Goal: Task Accomplishment & Management: Use online tool/utility

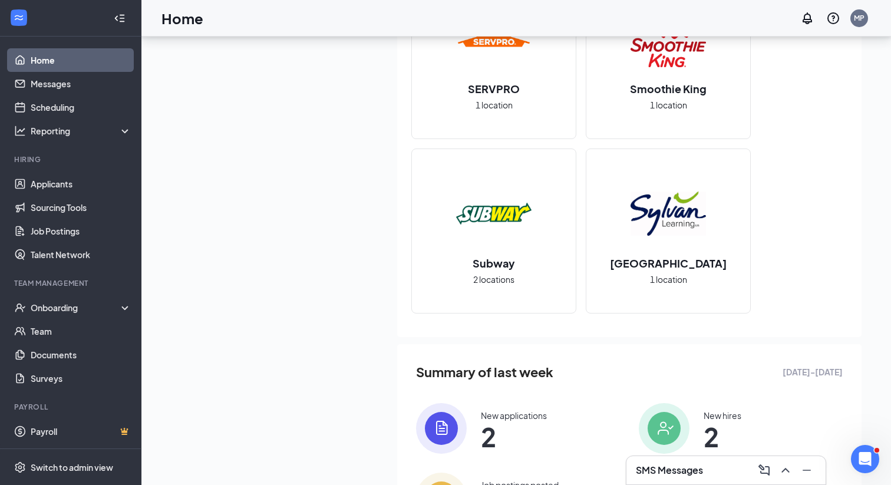
scroll to position [912, 0]
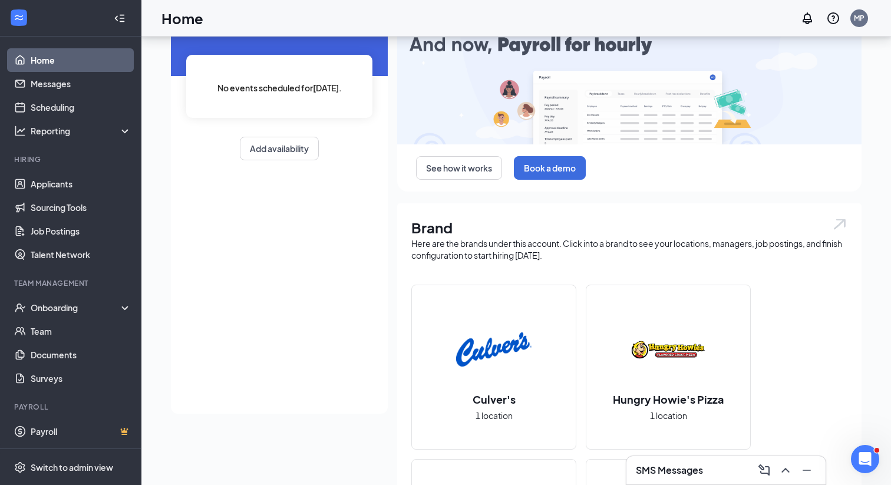
scroll to position [0, 0]
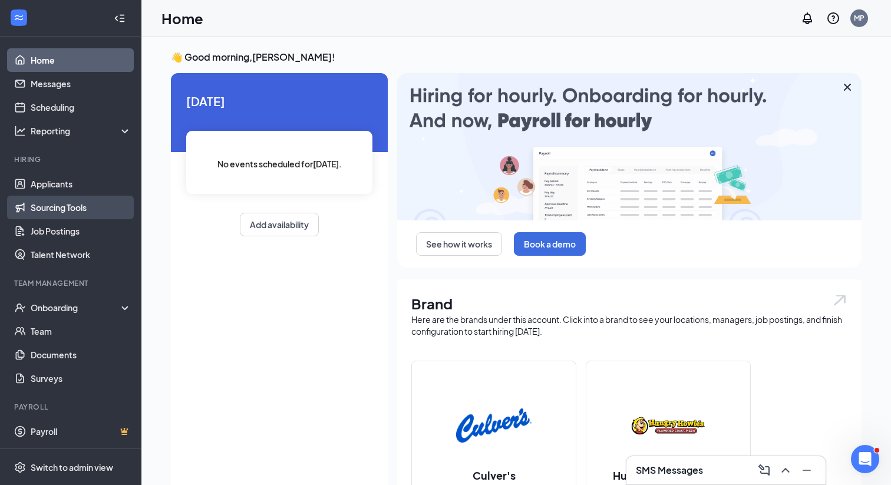
click at [97, 200] on link "Sourcing Tools" at bounding box center [81, 208] width 101 height 24
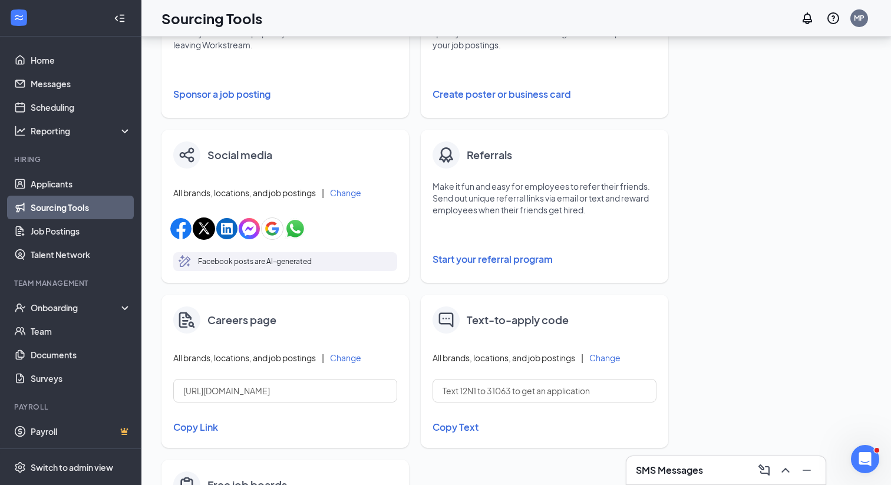
scroll to position [306, 0]
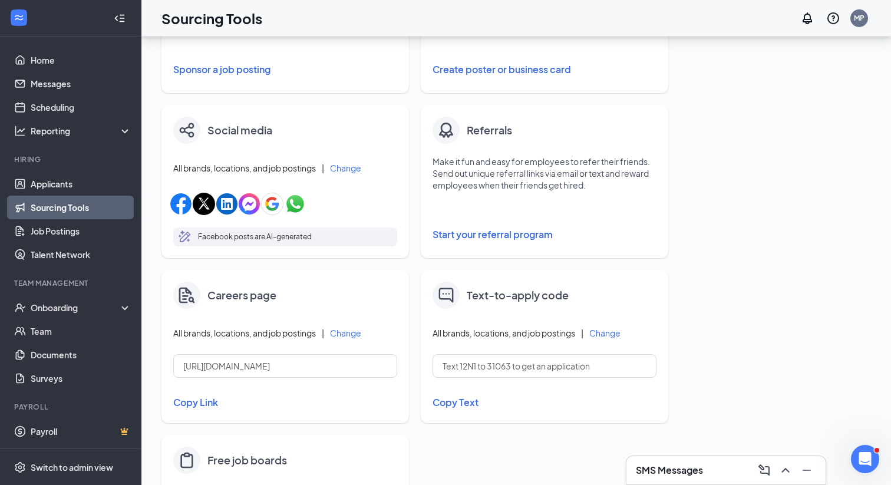
click at [194, 399] on button "Copy Link" at bounding box center [285, 402] width 224 height 20
click at [80, 225] on link "Job Postings" at bounding box center [81, 231] width 101 height 24
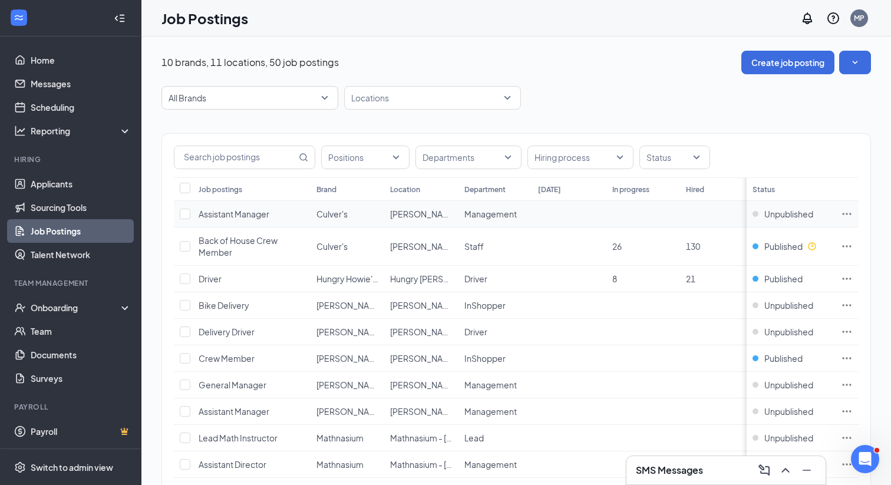
click at [806, 223] on td "Unpublished" at bounding box center [791, 214] width 88 height 27
click at [801, 219] on span "Unpublished" at bounding box center [788, 214] width 49 height 12
